Goal: Information Seeking & Learning: Check status

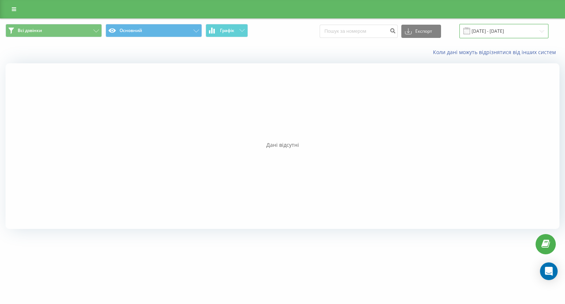
click at [504, 27] on input "[DATE] - [DATE]" at bounding box center [504, 31] width 89 height 14
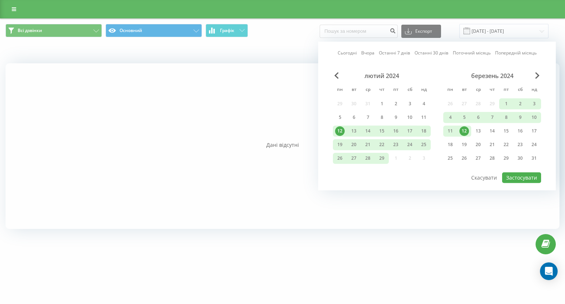
click at [350, 51] on link "Сьогодні" at bounding box center [347, 53] width 19 height 7
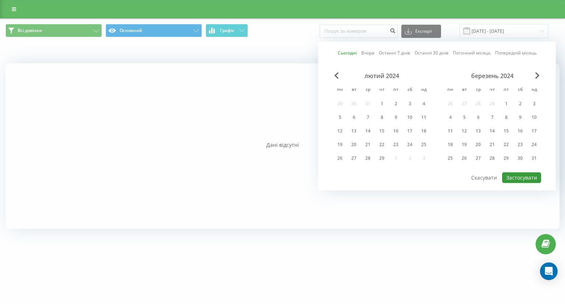
click at [518, 176] on button "Застосувати" at bounding box center [521, 177] width 39 height 11
type input "[DATE] - [DATE]"
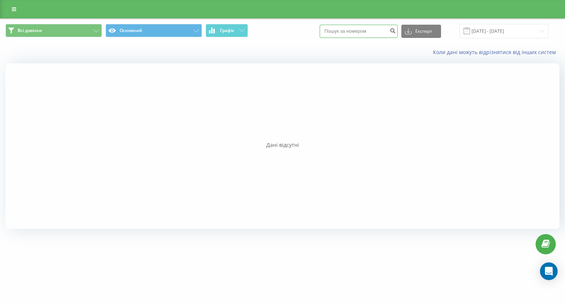
drag, startPoint x: 376, startPoint y: 32, endPoint x: 372, endPoint y: 32, distance: 4.1
click at [375, 32] on input at bounding box center [359, 31] width 78 height 13
click at [84, 29] on button "Всі дзвінки" at bounding box center [54, 30] width 96 height 13
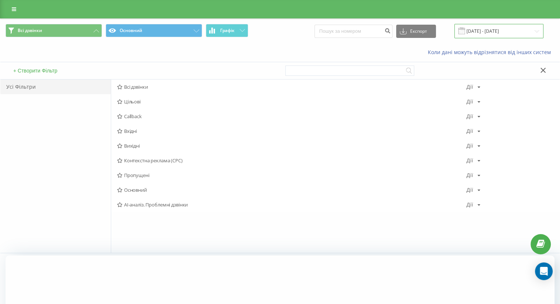
click at [477, 31] on input "[DATE] - [DATE]" at bounding box center [498, 31] width 89 height 14
click at [18, 6] on link at bounding box center [13, 9] width 13 height 10
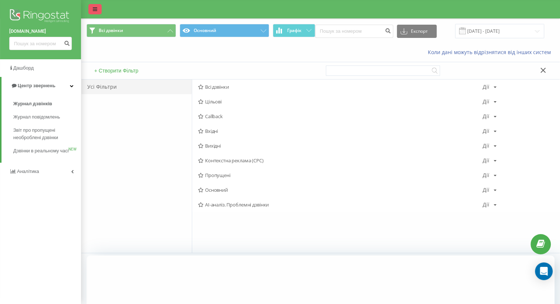
click at [18, 6] on div "[DOMAIN_NAME]" at bounding box center [40, 29] width 81 height 59
click at [377, 29] on input at bounding box center [354, 31] width 78 height 13
type input "380664301176"
click at [393, 28] on button "submit" at bounding box center [388, 31] width 10 height 13
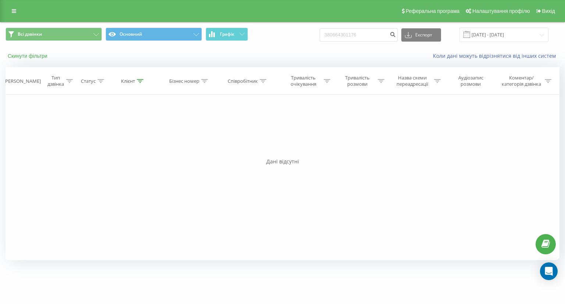
click at [18, 54] on button "Скинути фільтри" at bounding box center [29, 56] width 46 height 7
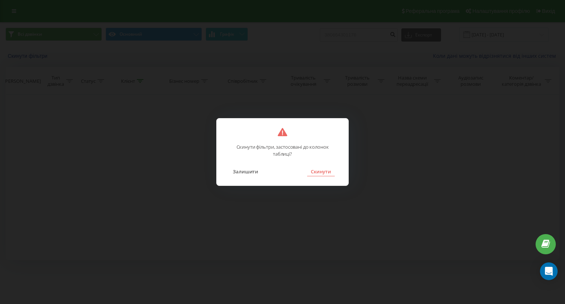
click at [325, 167] on button "Скинути" at bounding box center [321, 172] width 28 height 10
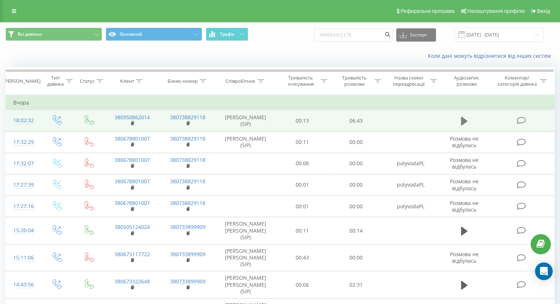
click at [458, 119] on button at bounding box center [463, 121] width 11 height 11
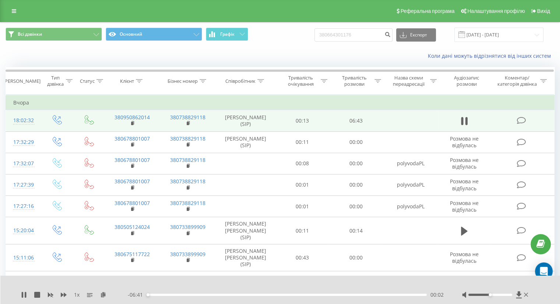
click at [383, 53] on div "Коли дані можуть відрізнятися вiд інших систем" at bounding box center [384, 55] width 349 height 7
click at [132, 122] on rect at bounding box center [132, 123] width 2 height 3
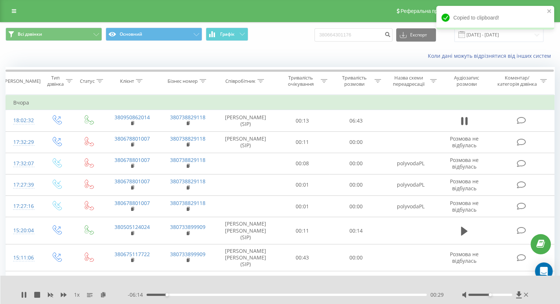
click at [39, 55] on div "Коли дані можуть відрізнятися вiд інших систем" at bounding box center [279, 56] width 559 height 18
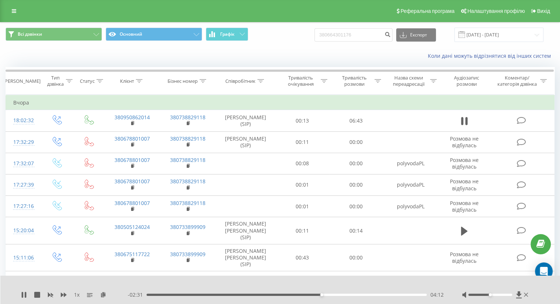
click at [42, 49] on div "Коли дані можуть відрізнятися вiд інших систем" at bounding box center [279, 56] width 559 height 18
click at [467, 120] on icon at bounding box center [466, 121] width 2 height 8
